Goal: Information Seeking & Learning: Find specific fact

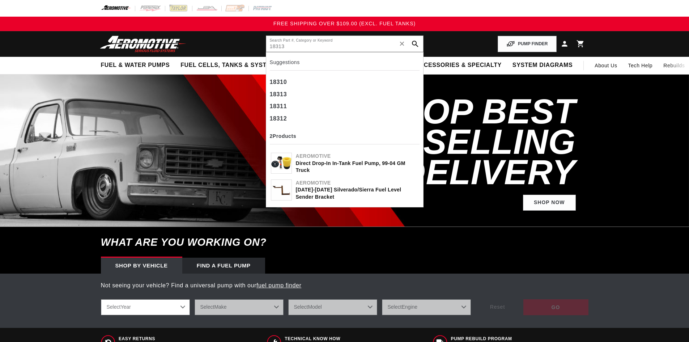
type input "18313"
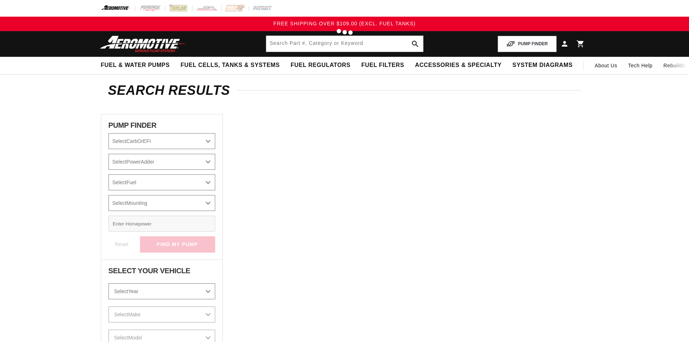
type input "18313"
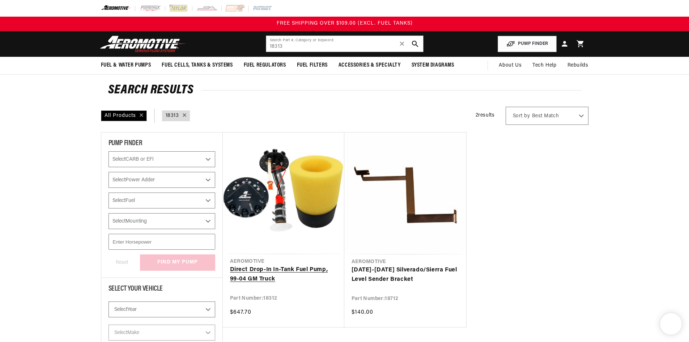
click at [261, 267] on link "Direct Drop-In In-Tank Fuel Pump, 99-04 GM Truck" at bounding box center [283, 274] width 107 height 18
